Goal: Task Accomplishment & Management: Complete application form

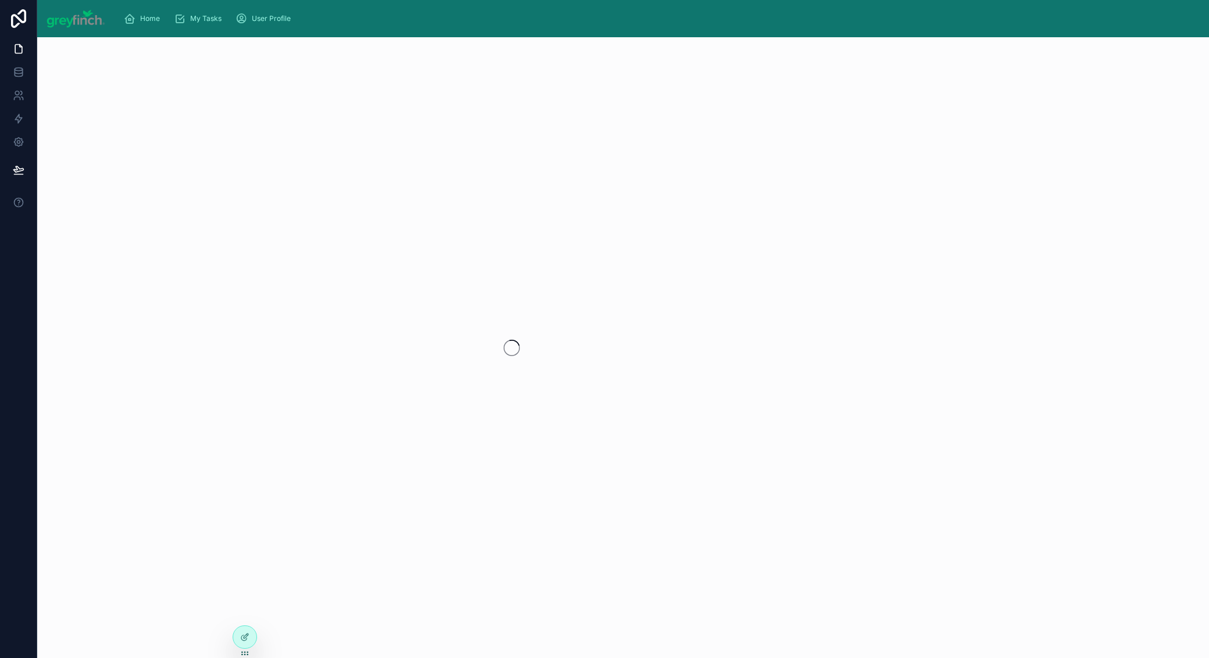
click at [89, 17] on img at bounding box center [76, 18] width 59 height 19
click at [152, 23] on div "Home" at bounding box center [144, 18] width 41 height 19
click at [274, 23] on div "User Profile" at bounding box center [266, 18] width 60 height 19
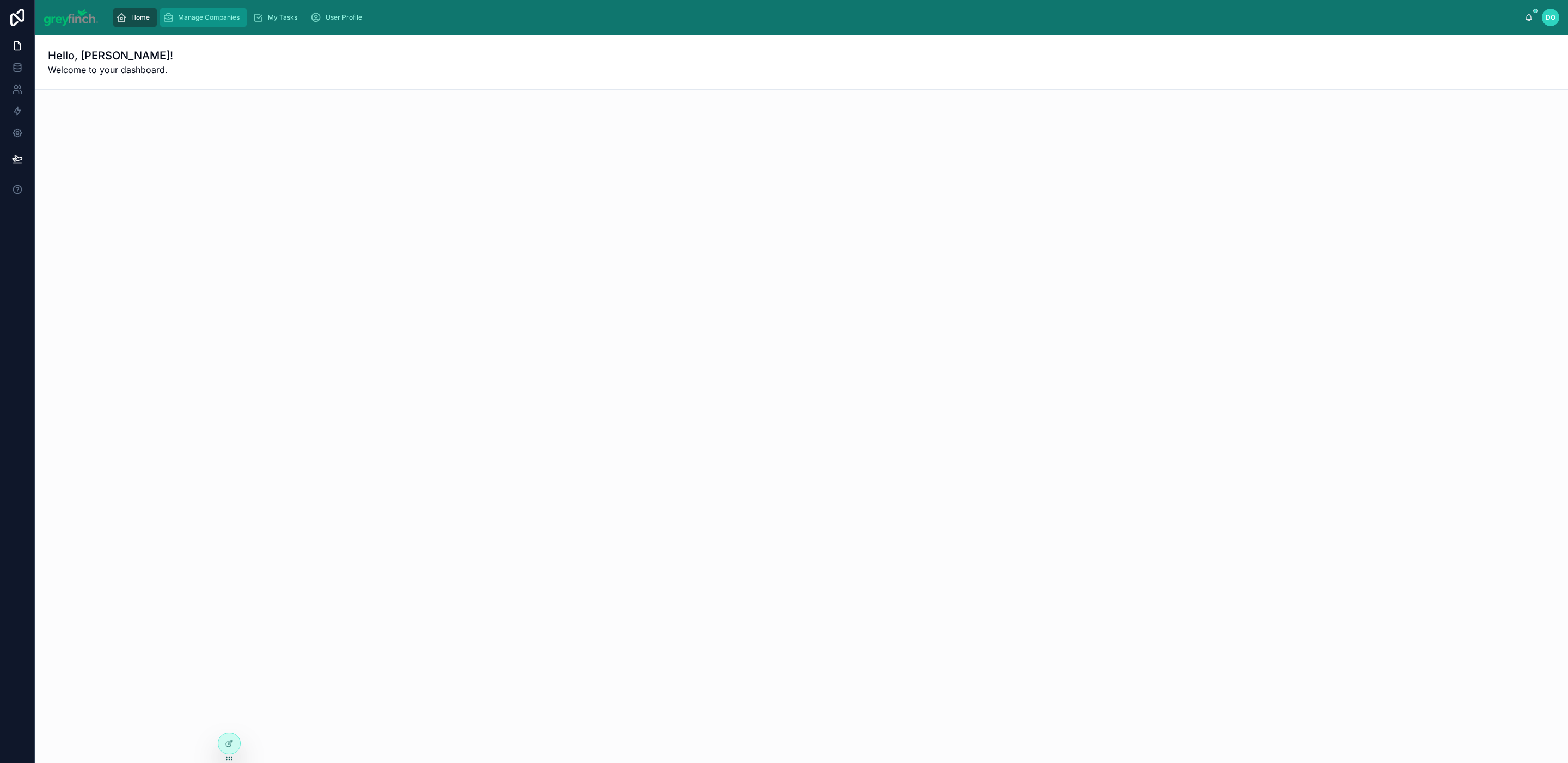
click at [203, 8] on div "Manage Companies" at bounding box center [203, 17] width 81 height 18
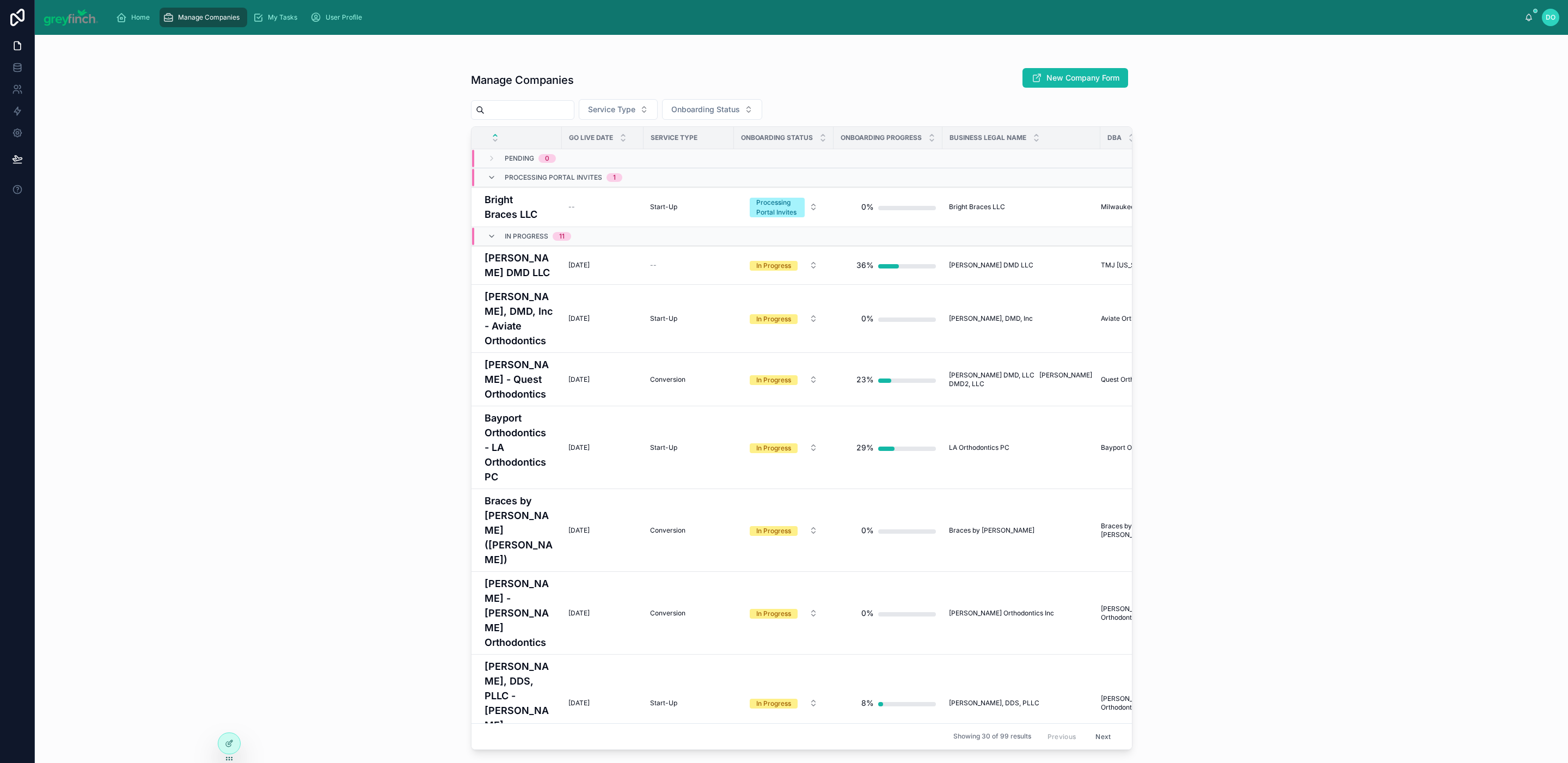
click at [529, 115] on input "text" at bounding box center [529, 110] width 89 height 15
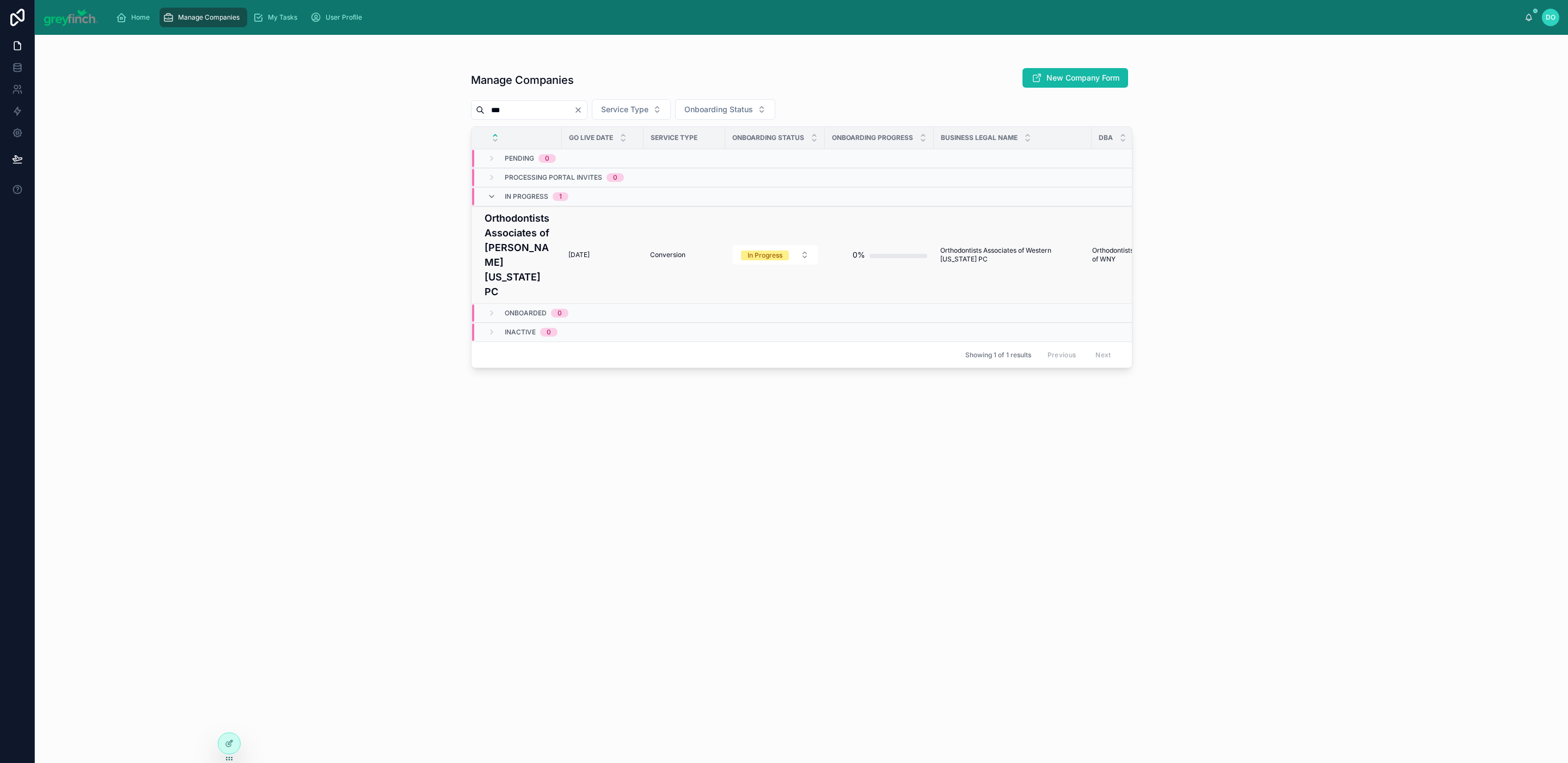
type input "***"
click at [553, 238] on td "Orthodontists Associates of [PERSON_NAME] [US_STATE] PC" at bounding box center [517, 255] width 91 height 97
click at [588, 250] on span "[DATE]" at bounding box center [579, 254] width 22 height 8
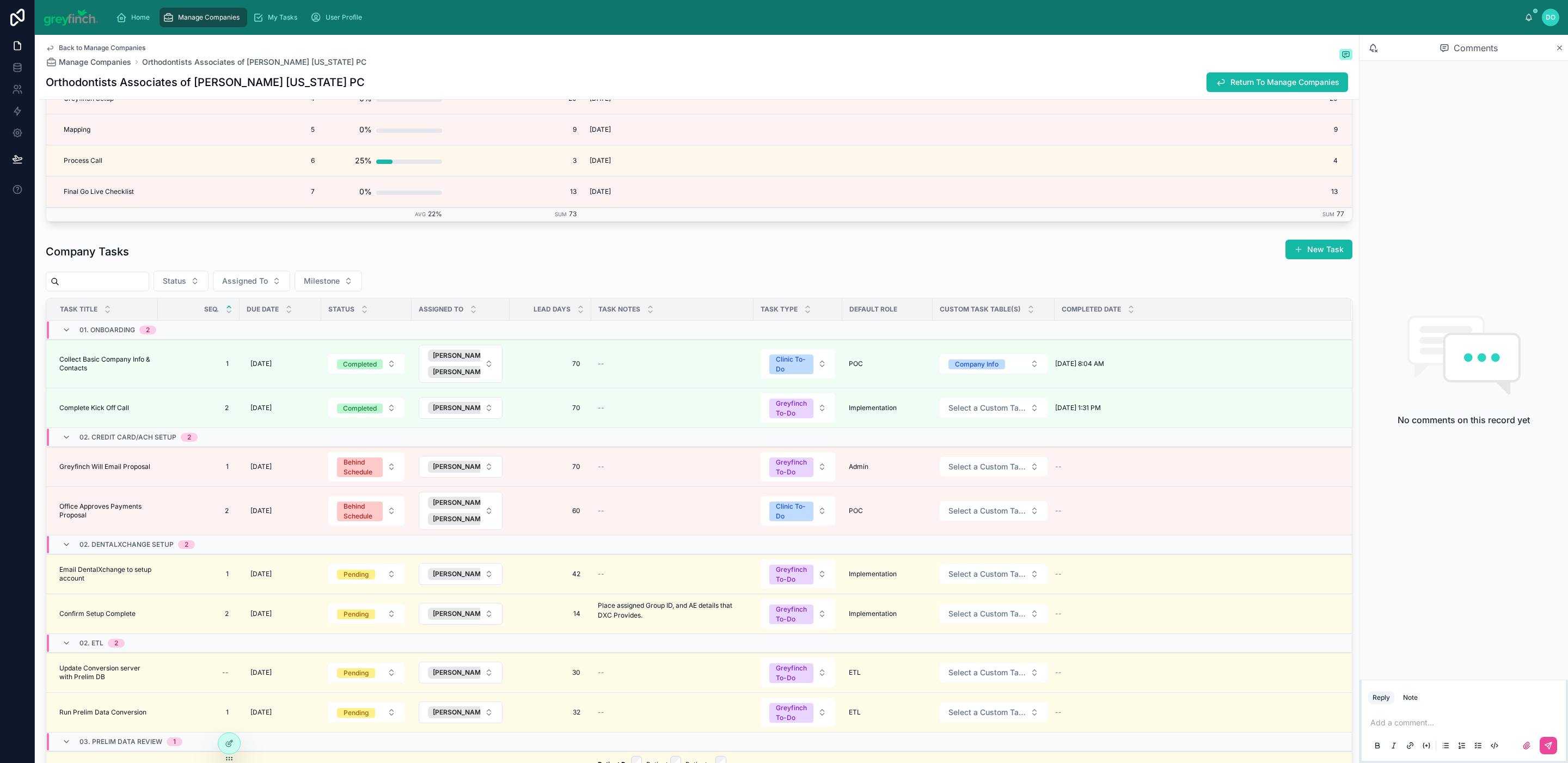
scroll to position [3699, 0]
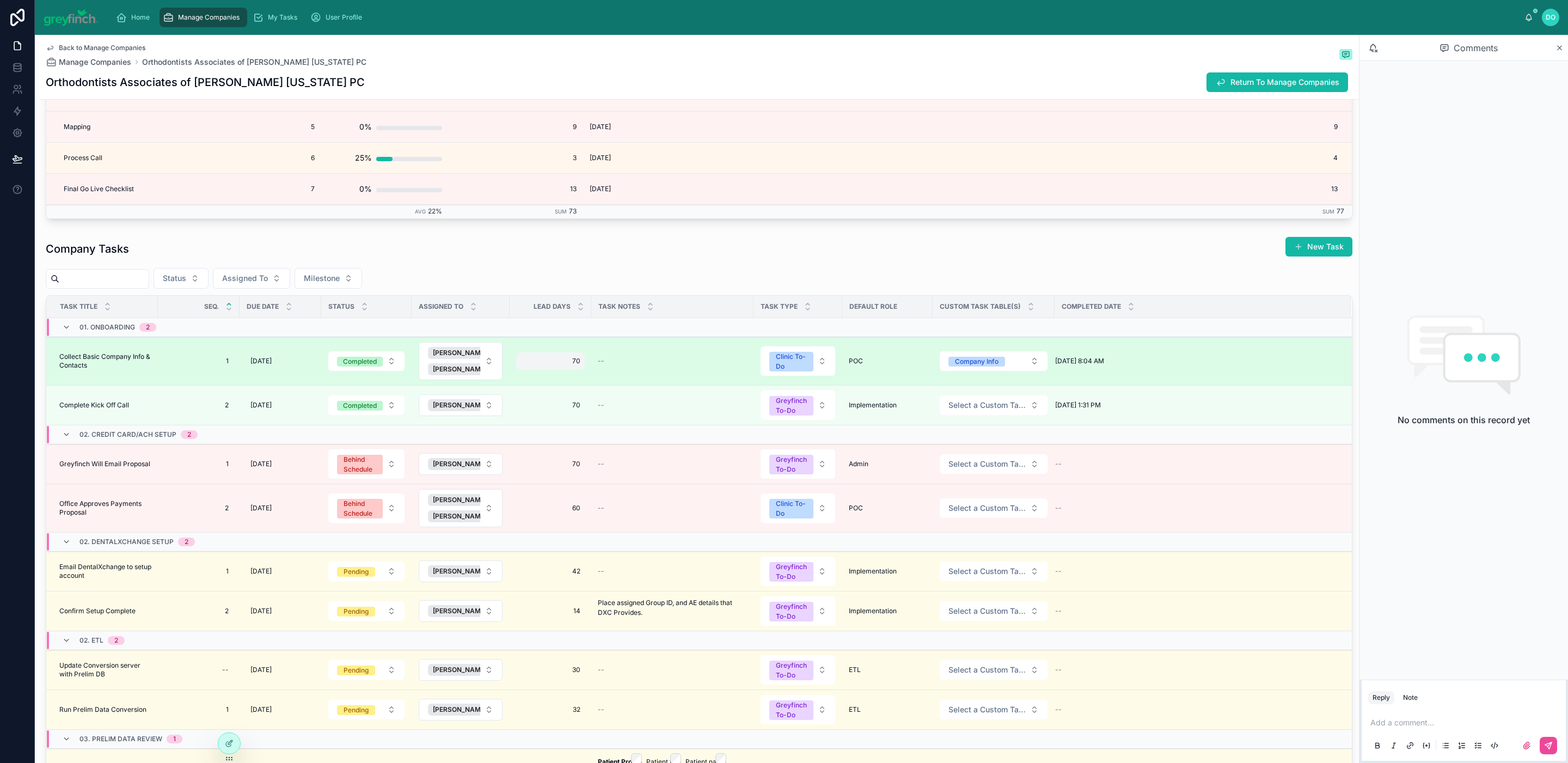
click at [535, 365] on span "70" at bounding box center [550, 360] width 60 height 8
click at [193, 370] on div "1 1" at bounding box center [198, 360] width 68 height 18
click at [131, 386] on td "Collect Basic Company Info & Contacts Collect Basic Company Info & Contacts" at bounding box center [101, 361] width 111 height 49
click at [143, 370] on span "Collect Basic Company Info & Contacts" at bounding box center [105, 360] width 92 height 18
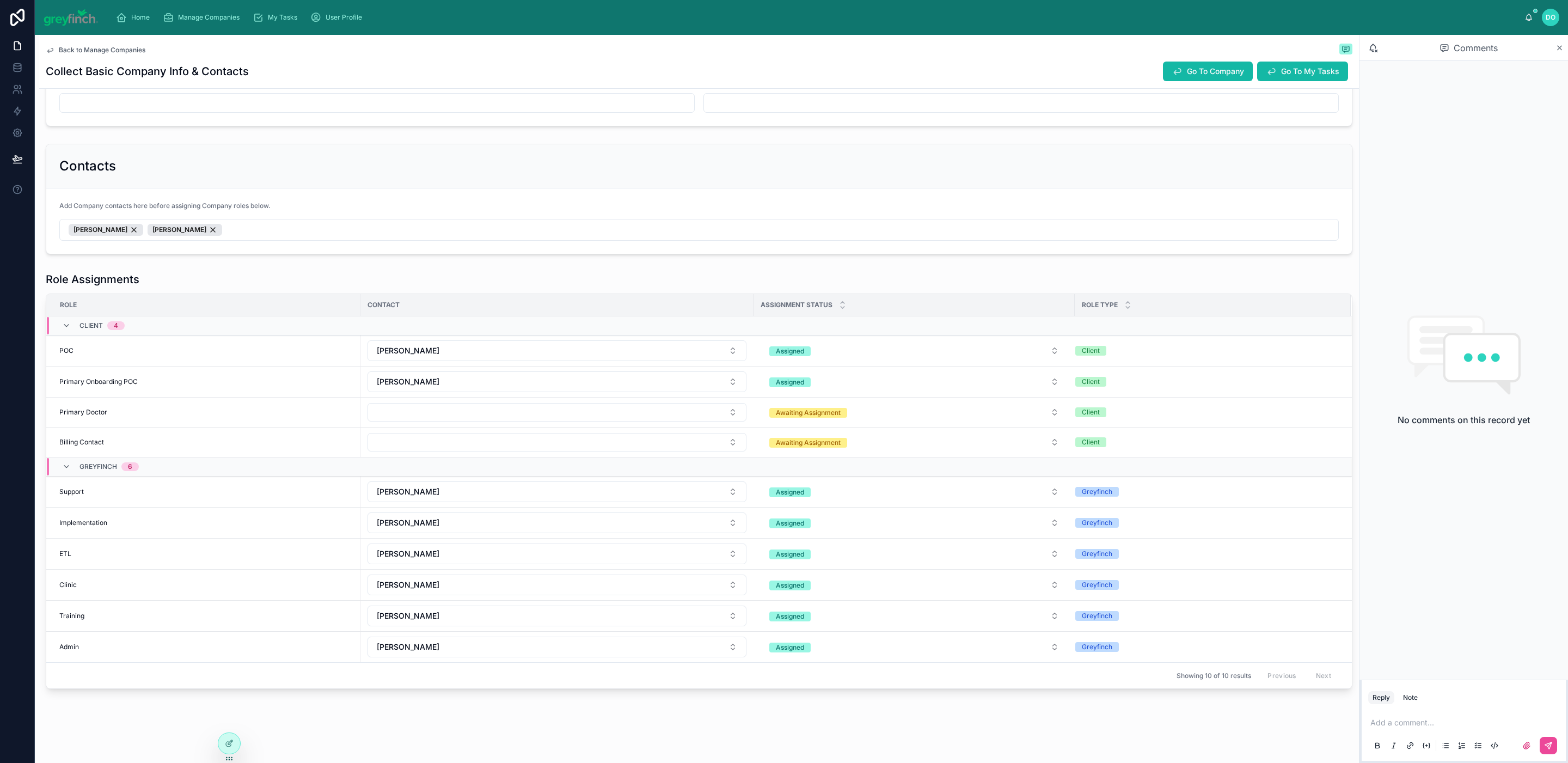
scroll to position [2617, 0]
click at [734, 595] on button "[PERSON_NAME]" at bounding box center [557, 585] width 379 height 21
click at [640, 677] on div "[PERSON_NAME]" at bounding box center [556, 678] width 374 height 18
click at [734, 595] on button "[PERSON_NAME]" at bounding box center [557, 585] width 379 height 21
type input "*"
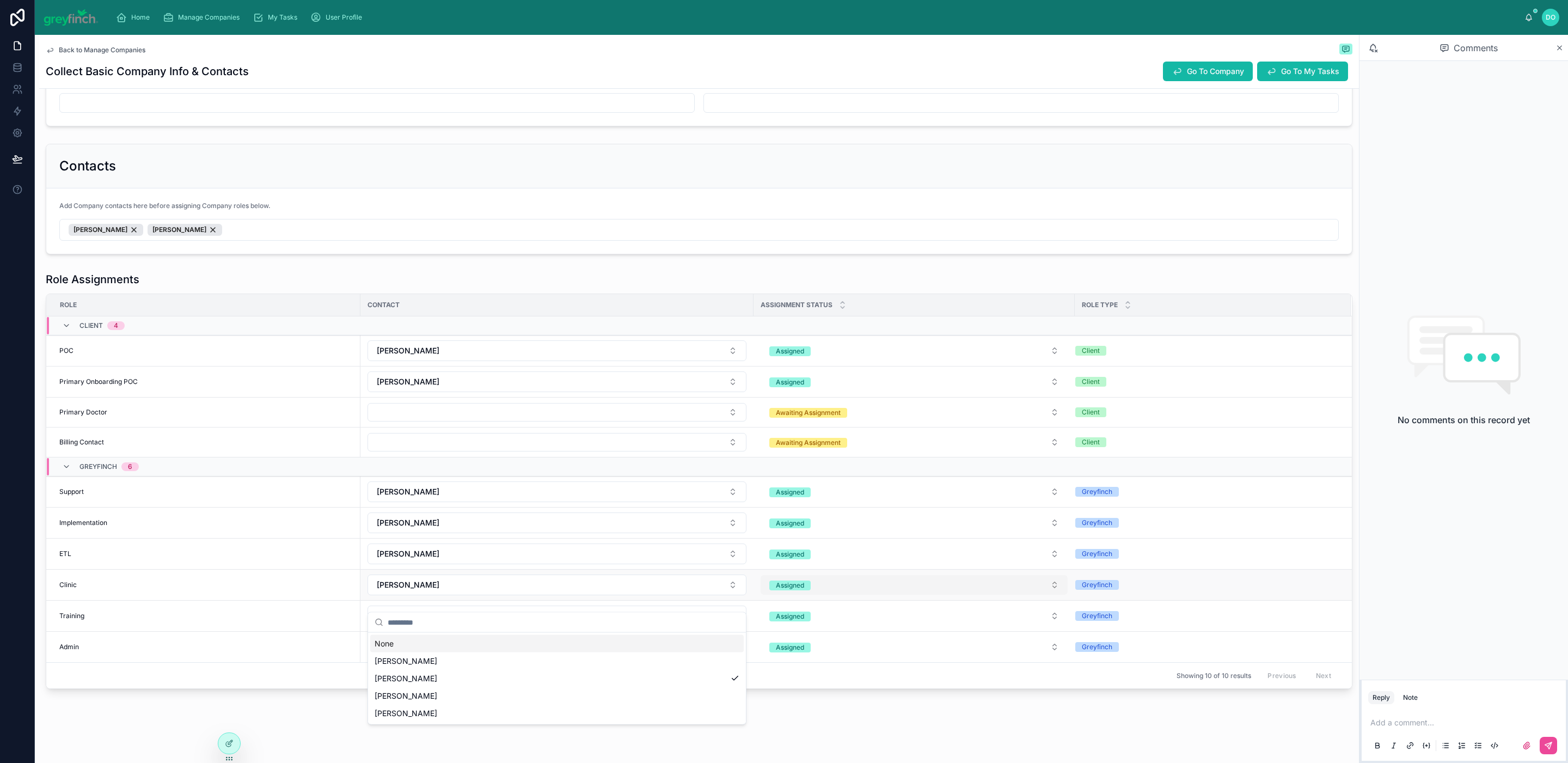
drag, startPoint x: 552, startPoint y: 649, endPoint x: 809, endPoint y: 602, distance: 261.3
click at [809, 602] on div "**********" at bounding box center [801, 381] width 1533 height 763
click at [577, 677] on div "[PERSON_NAME]" at bounding box center [556, 678] width 374 height 18
click at [727, 594] on button "Select Button" at bounding box center [557, 585] width 379 height 19
click at [733, 594] on button "Select Button" at bounding box center [557, 585] width 379 height 19
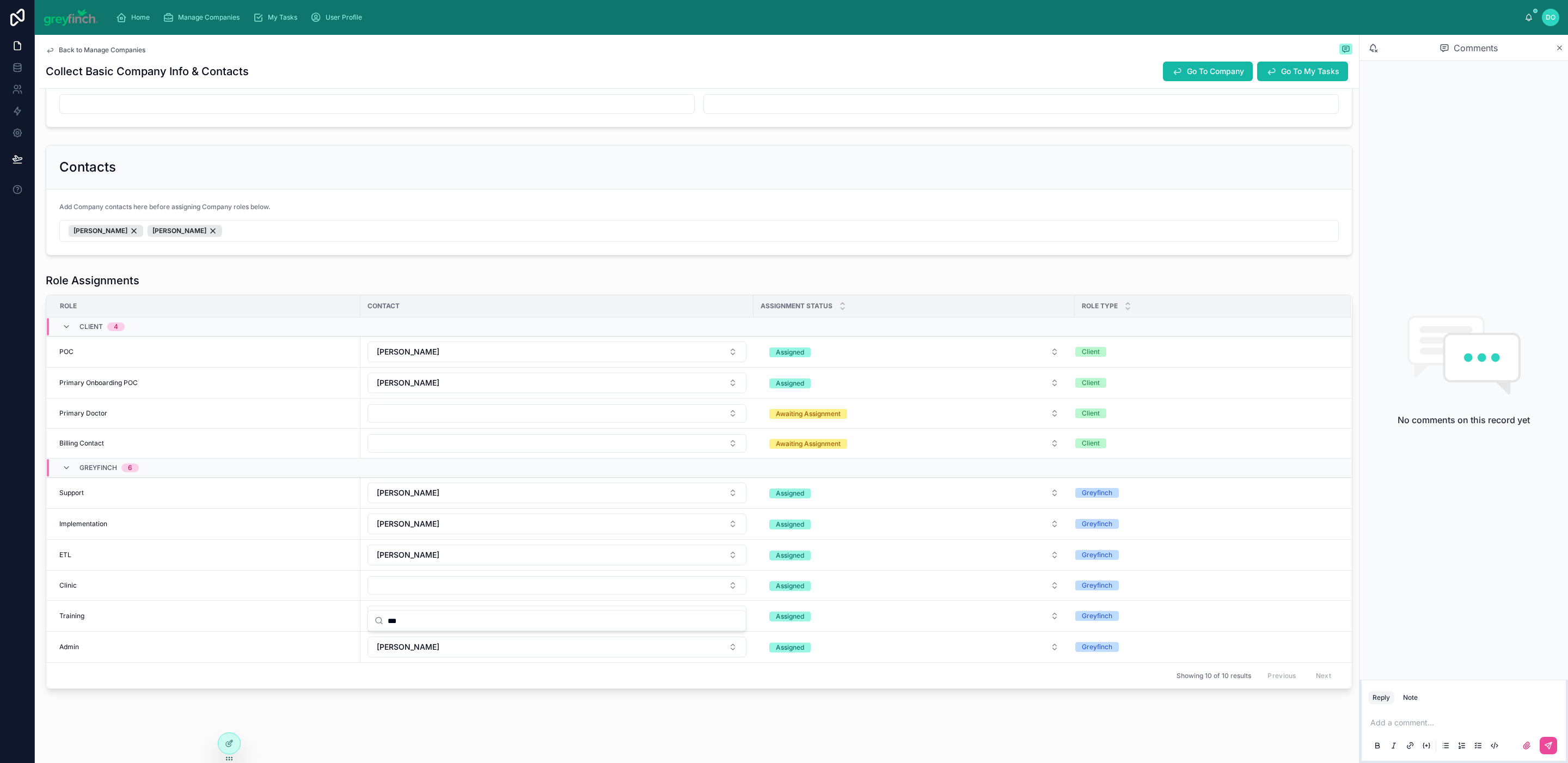
type input "***"
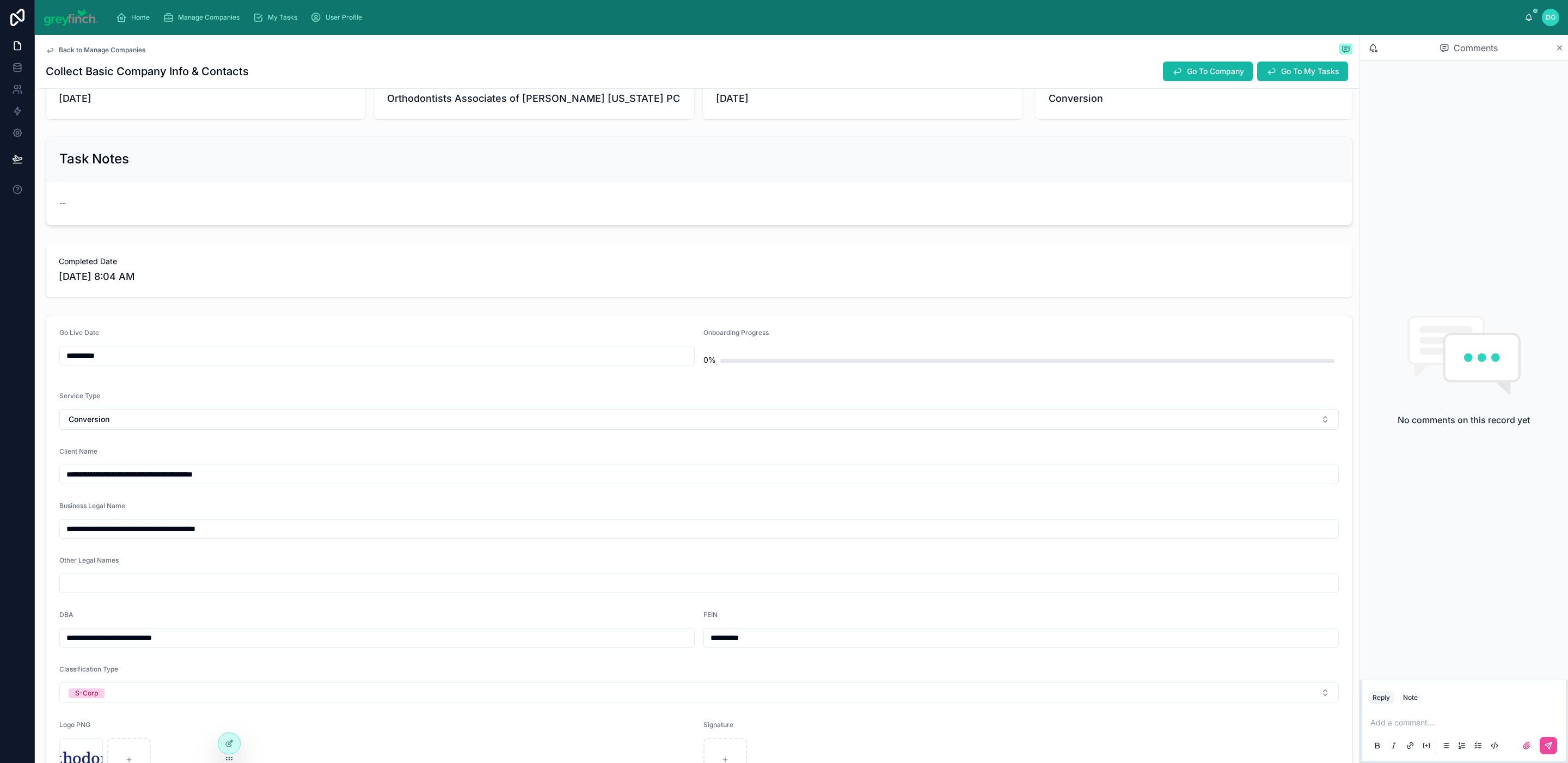
scroll to position [0, 0]
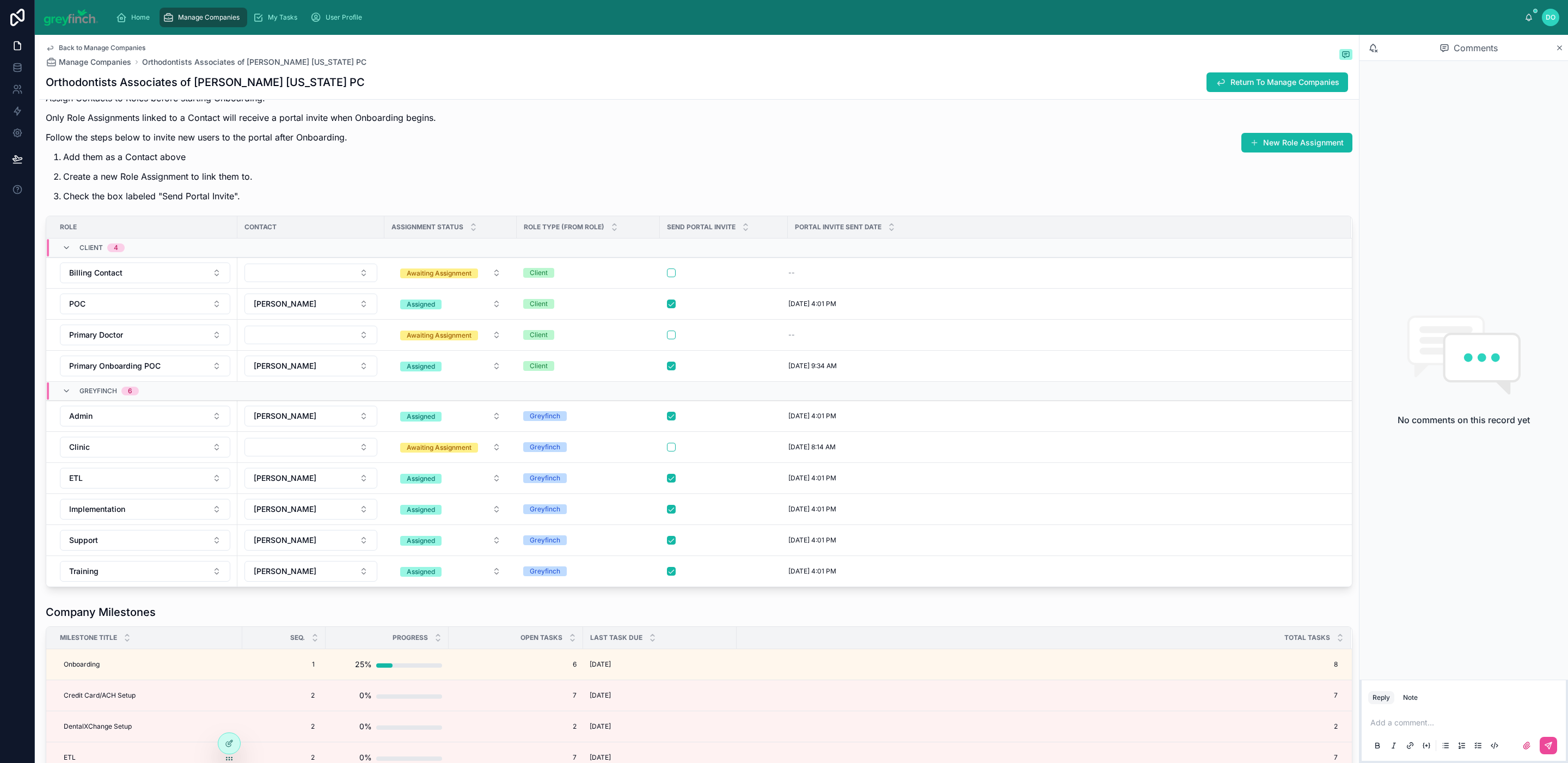
scroll to position [2951, 0]
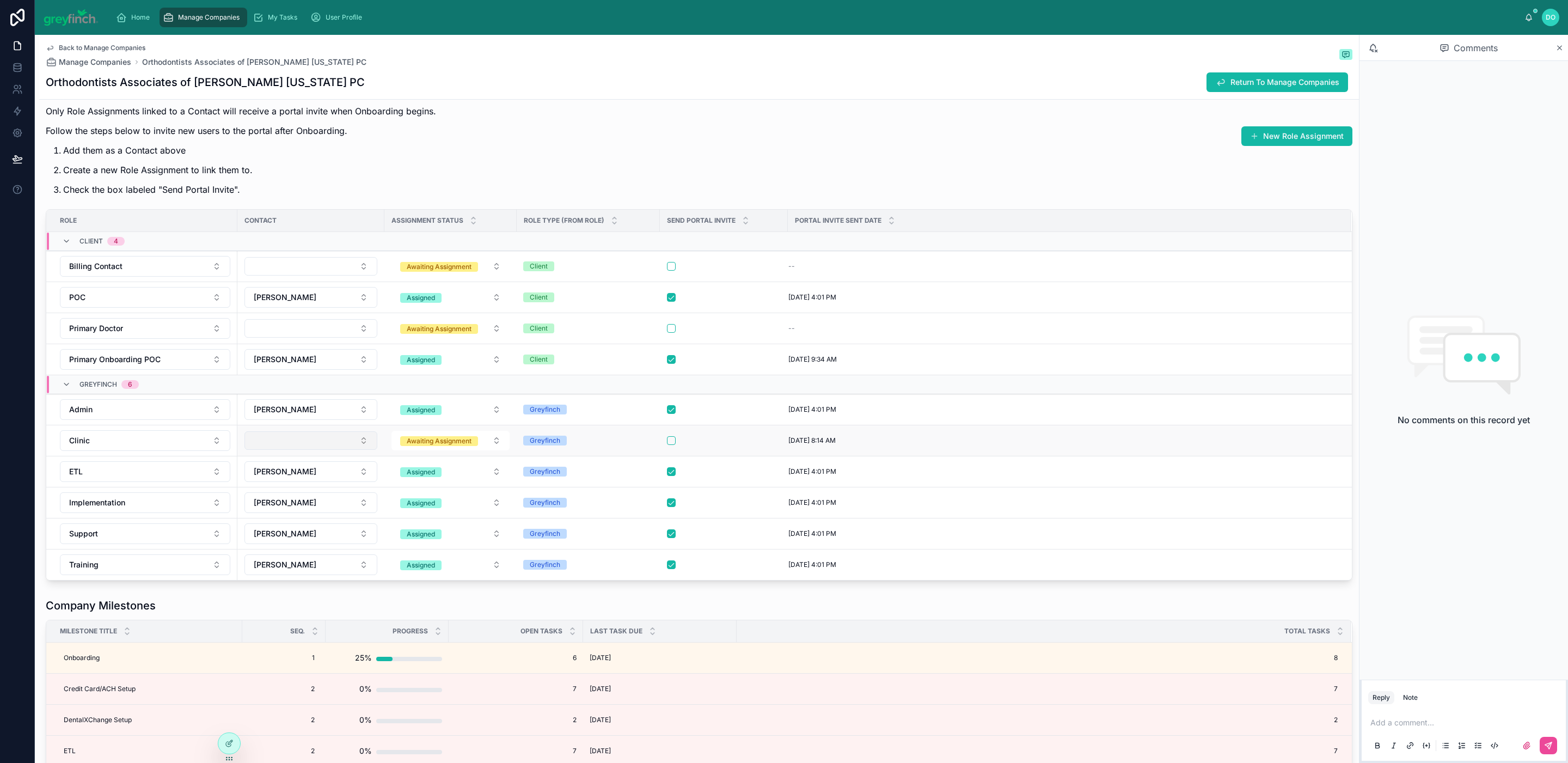
click at [369, 449] on button "Select Button" at bounding box center [311, 441] width 133 height 19
type input "***"
click at [321, 493] on div "[PERSON_NAME]" at bounding box center [312, 496] width 131 height 18
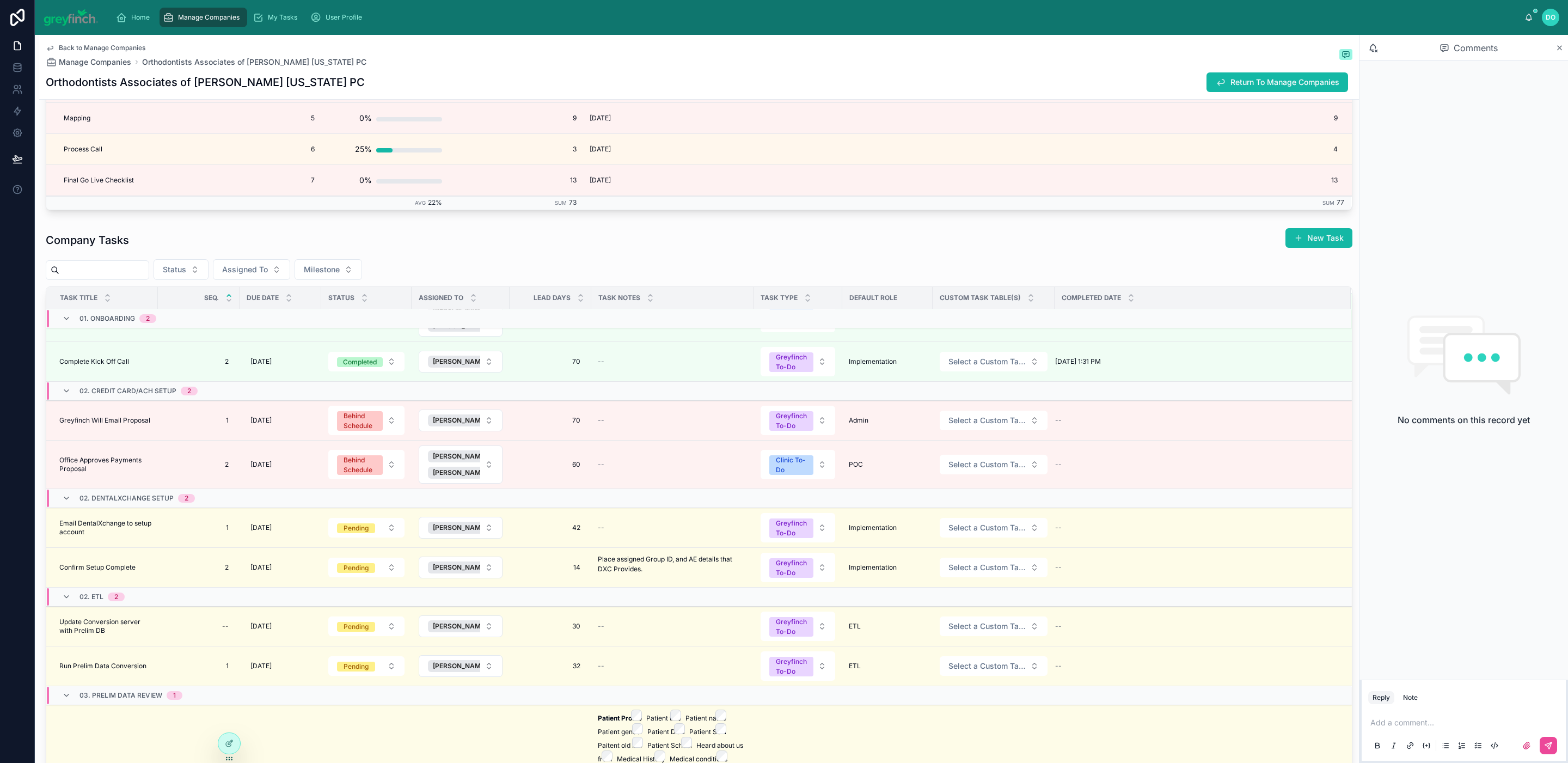
scroll to position [36, 0]
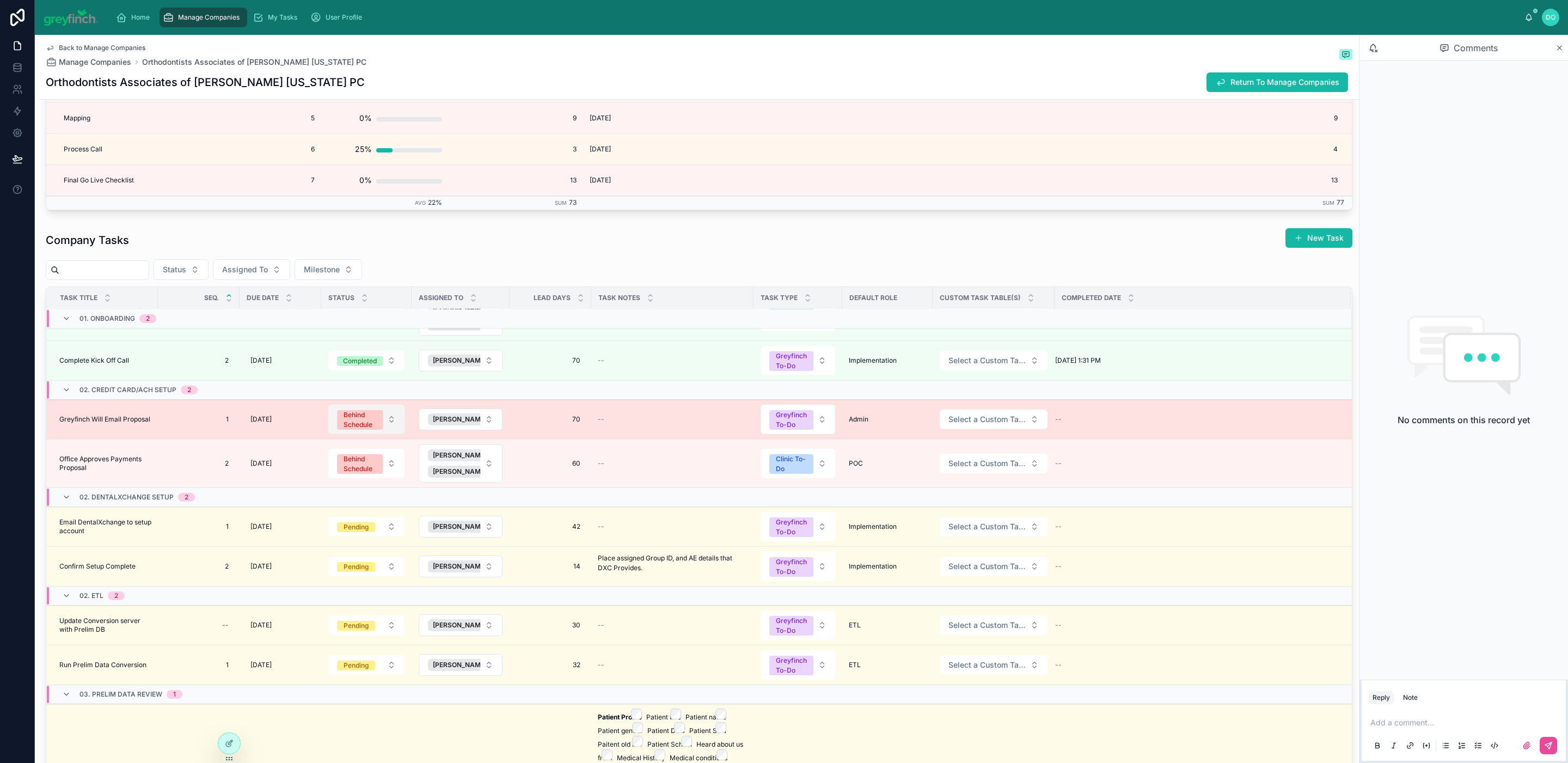
click at [381, 430] on span "Behind Schedule" at bounding box center [359, 419] width 46 height 20
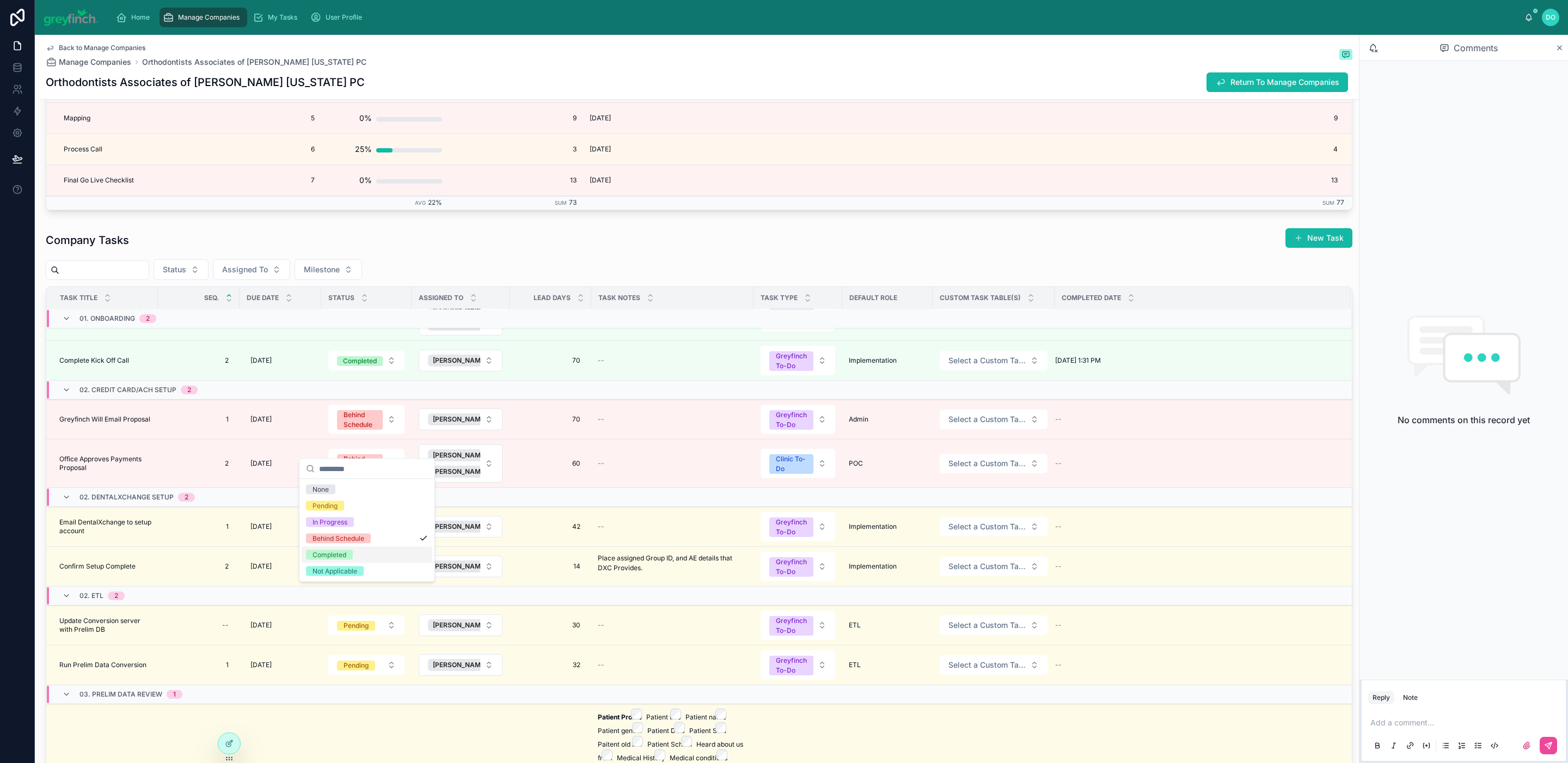
click at [343, 556] on div "Completed" at bounding box center [330, 554] width 34 height 9
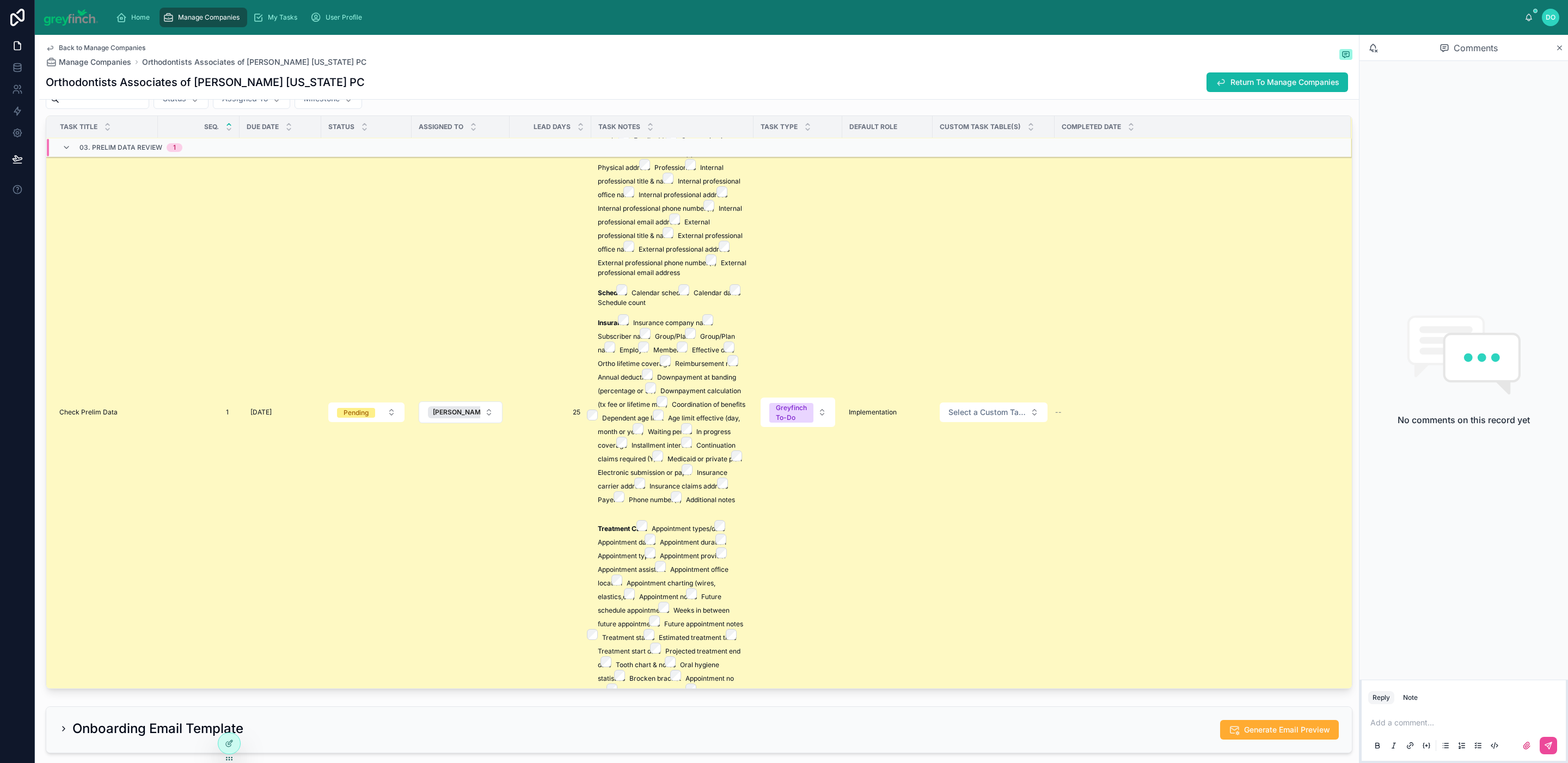
scroll to position [557, 0]
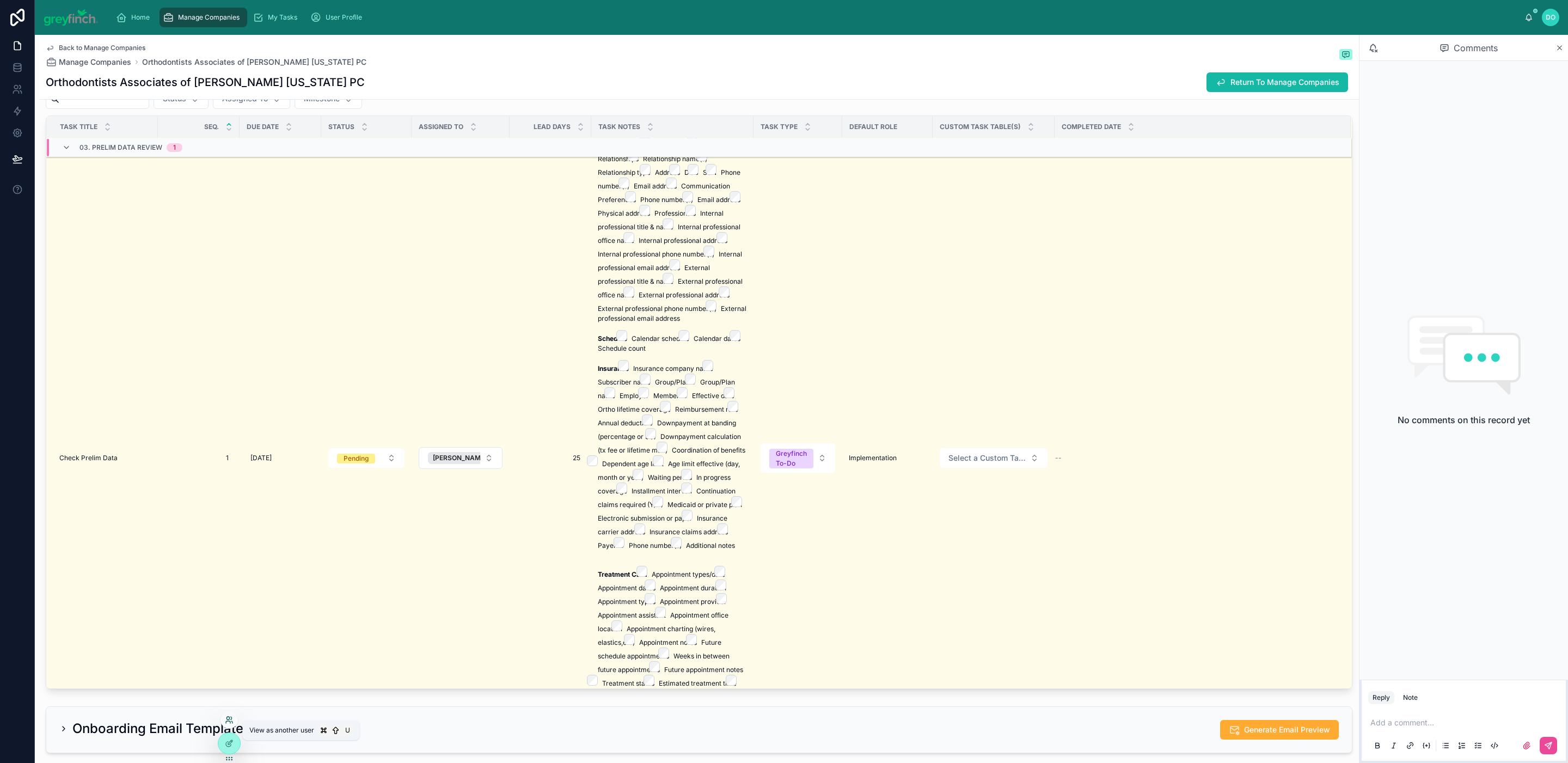
click at [231, 719] on icon at bounding box center [231, 717] width 1 height 3
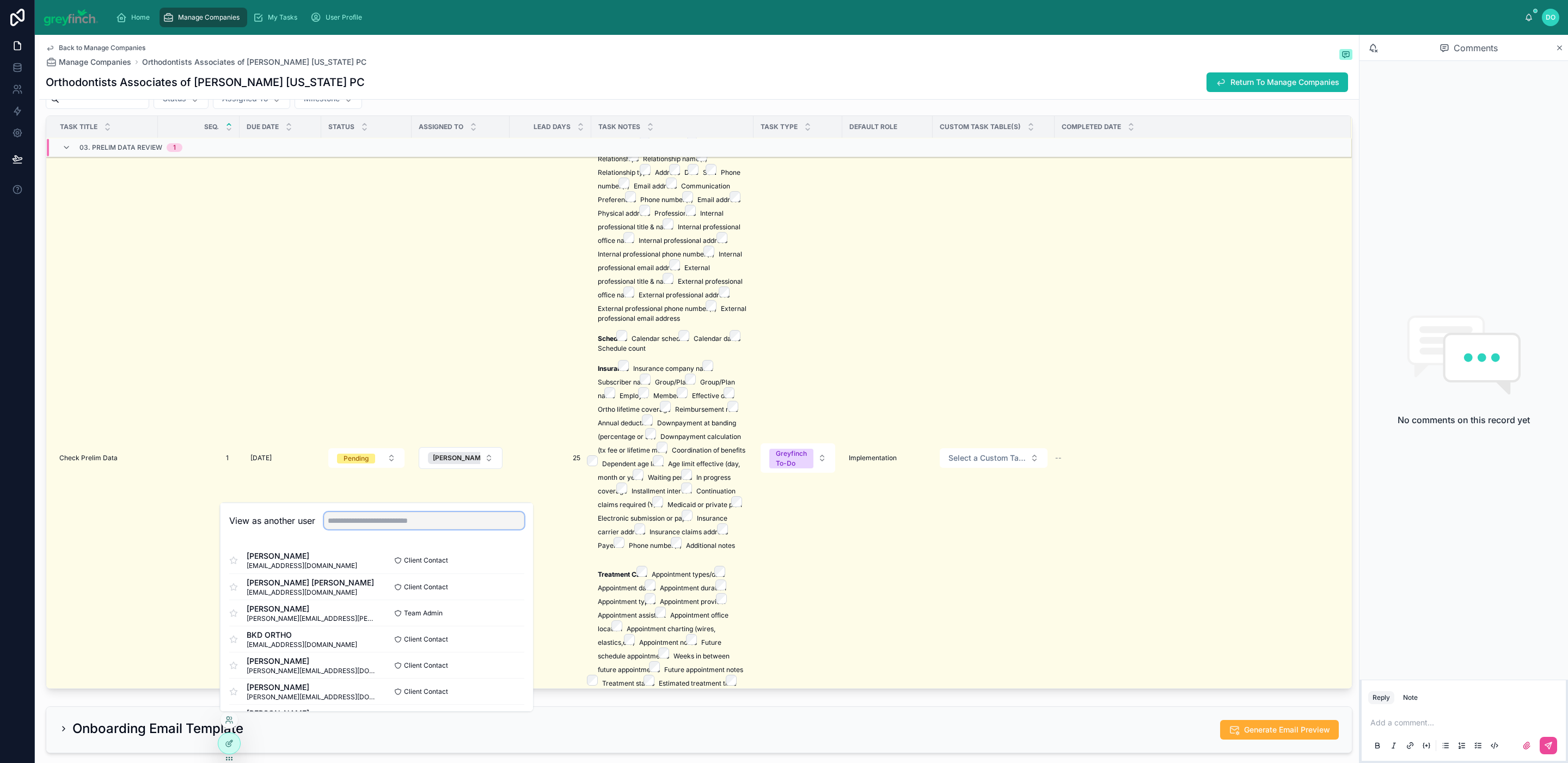
click at [369, 522] on input "text" at bounding box center [424, 521] width 200 height 18
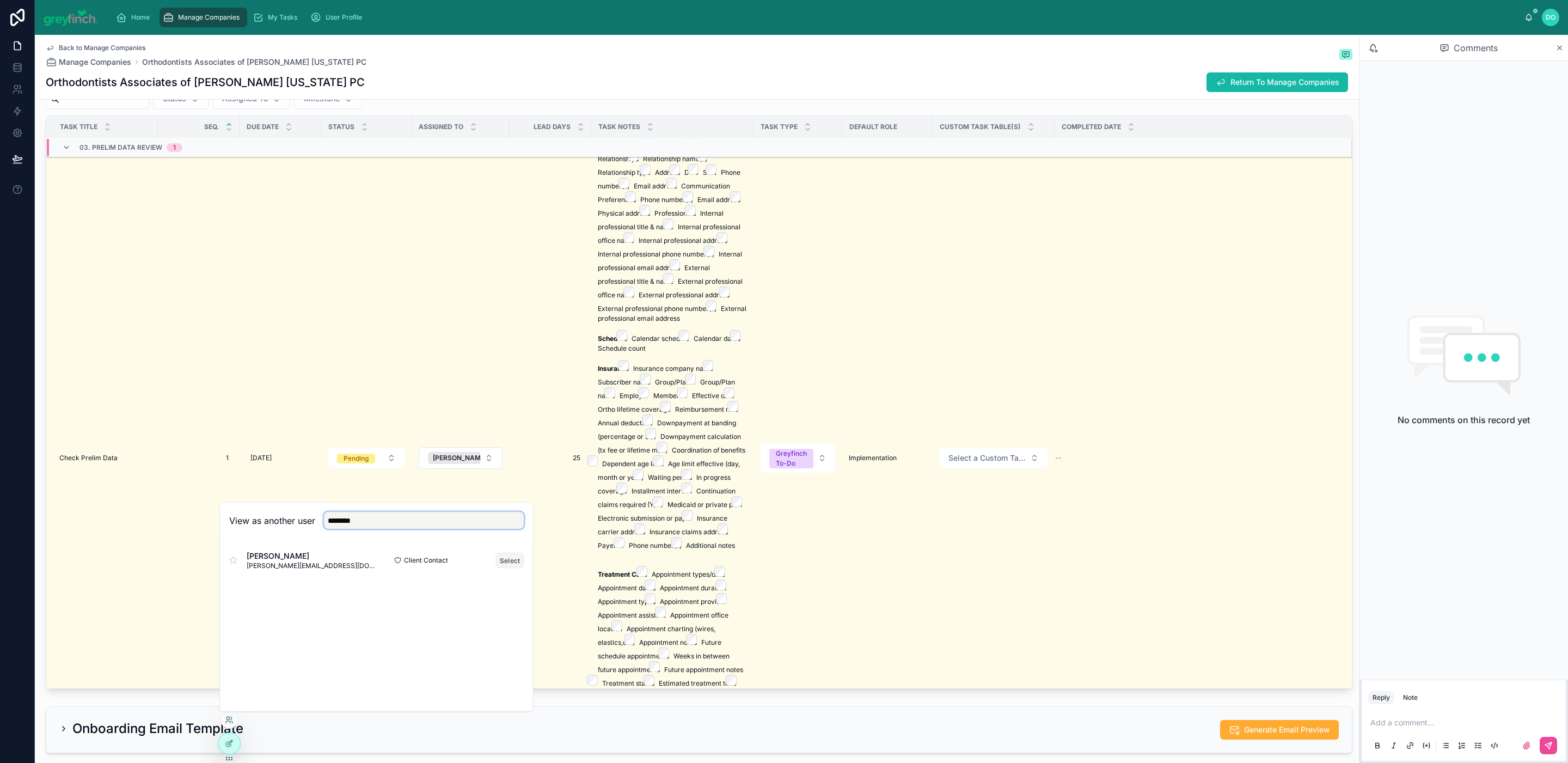
type input "********"
click at [506, 560] on button "Select" at bounding box center [510, 560] width 28 height 16
